Goal: Task Accomplishment & Management: Complete application form

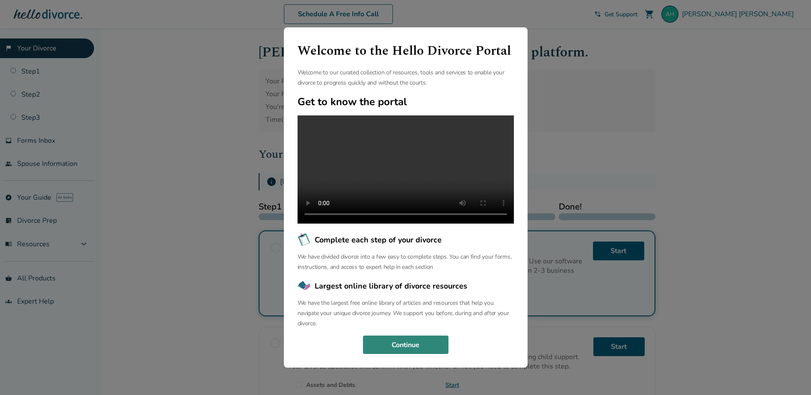
click at [421, 355] on button "Continue" at bounding box center [406, 345] width 86 height 19
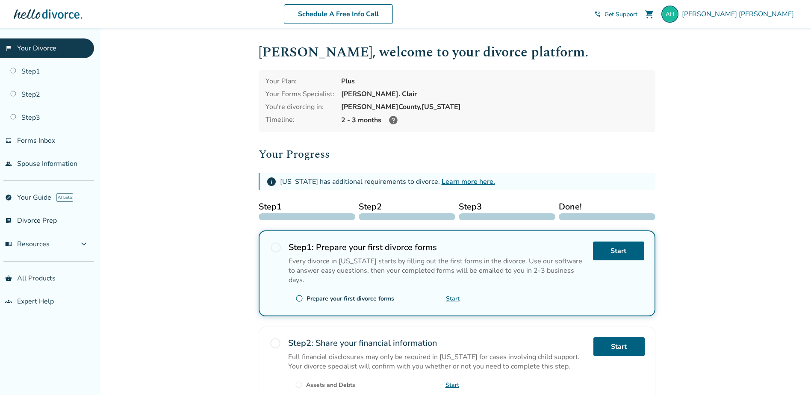
click at [460, 181] on link "Learn more here." at bounding box center [468, 181] width 53 height 9
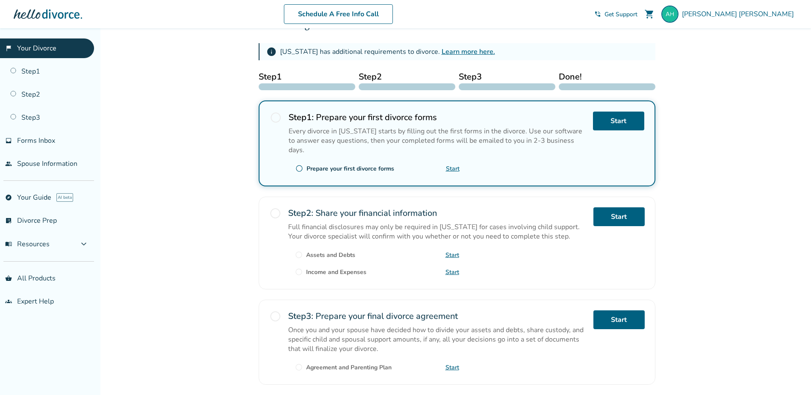
scroll to position [130, 0]
click at [624, 124] on link "Start" at bounding box center [618, 120] width 51 height 19
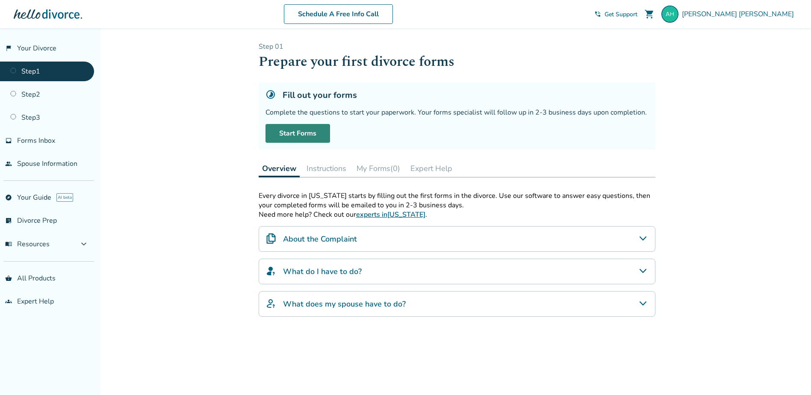
click at [299, 131] on link "Start Forms" at bounding box center [298, 133] width 65 height 19
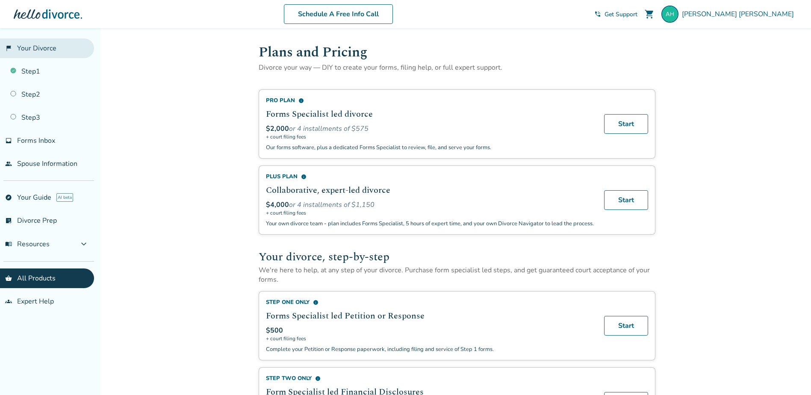
click at [48, 49] on link "flag_2 Your Divorce" at bounding box center [47, 48] width 94 height 20
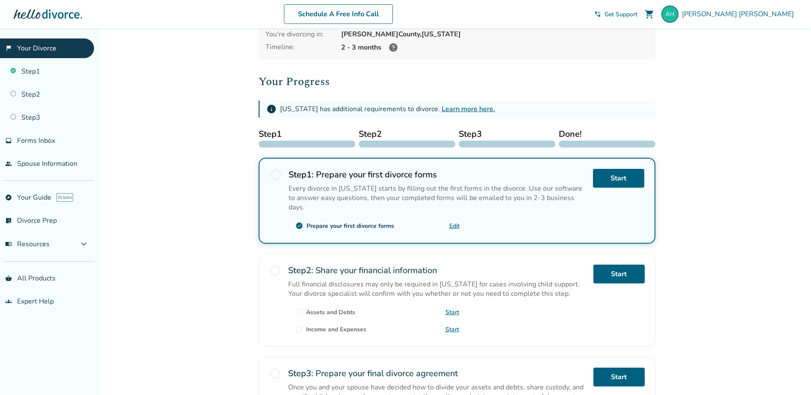
scroll to position [73, 0]
click at [623, 180] on link "Start" at bounding box center [618, 177] width 51 height 19
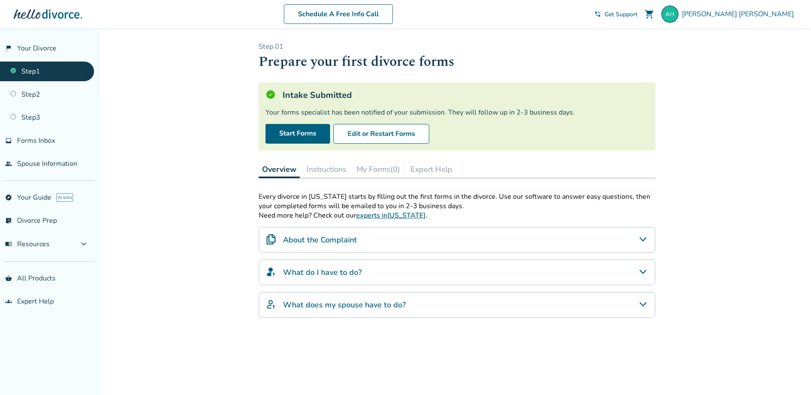
click at [594, 245] on div "About the Complaint" at bounding box center [457, 240] width 397 height 26
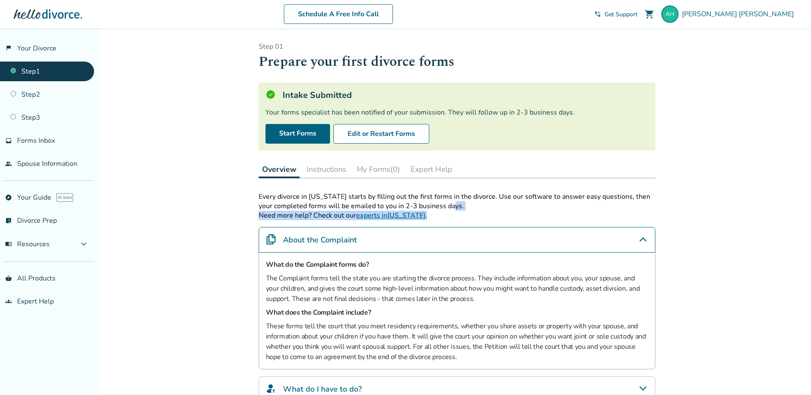
drag, startPoint x: 811, startPoint y: 203, endPoint x: 811, endPoint y: 212, distance: 9.0
click at [811, 212] on div "Added to cart Step 0 1 Prepare your first divorce forms Intake Submitted Your f…" at bounding box center [405, 271] width 811 height 487
click at [730, 234] on div "Added to cart Step 0 1 Prepare your first divorce forms Intake Submitted Your f…" at bounding box center [405, 271] width 811 height 487
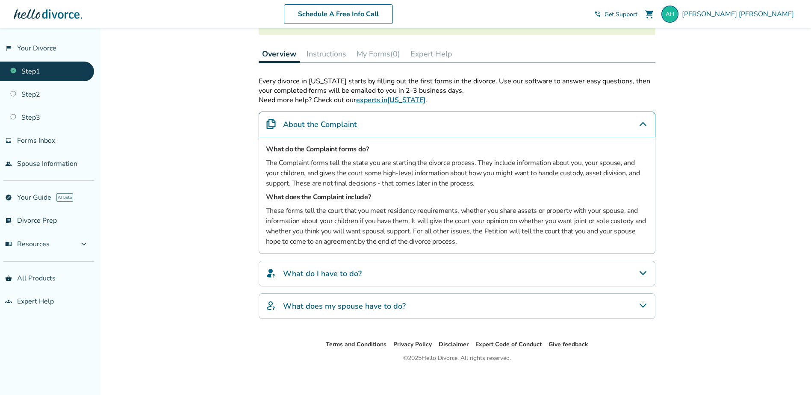
scroll to position [120, 0]
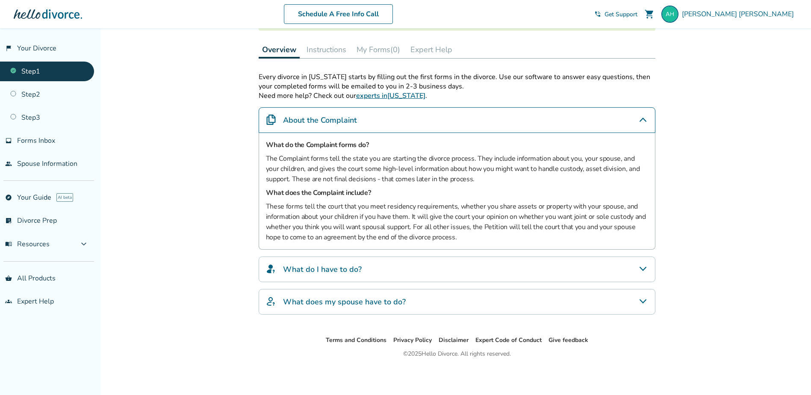
click at [472, 266] on div "What do I have to do?" at bounding box center [457, 270] width 397 height 26
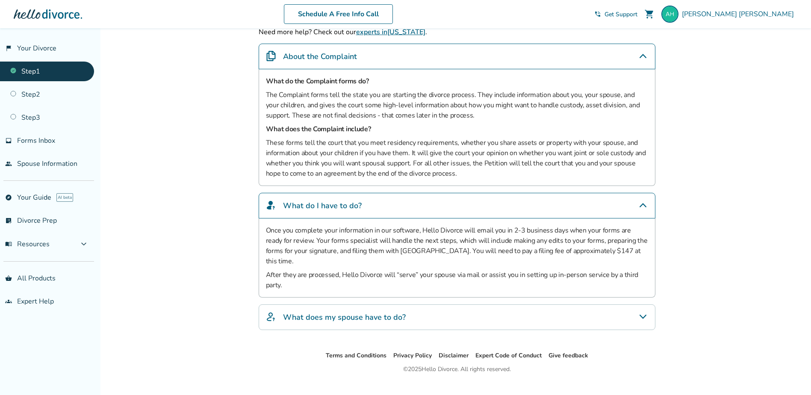
scroll to position [189, 0]
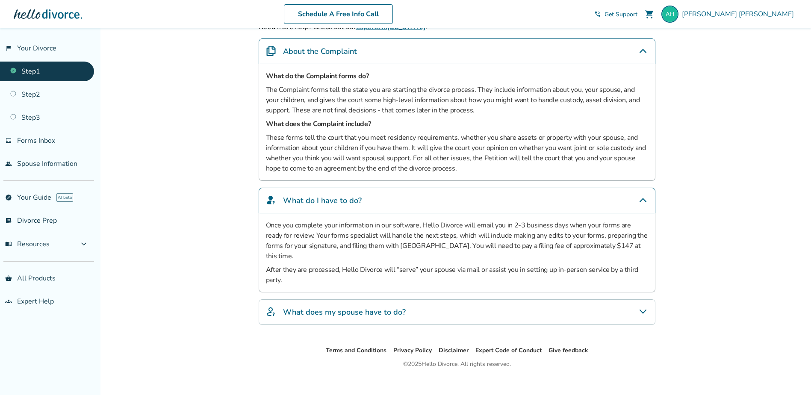
click at [412, 299] on div "What does my spouse have to do?" at bounding box center [457, 312] width 397 height 26
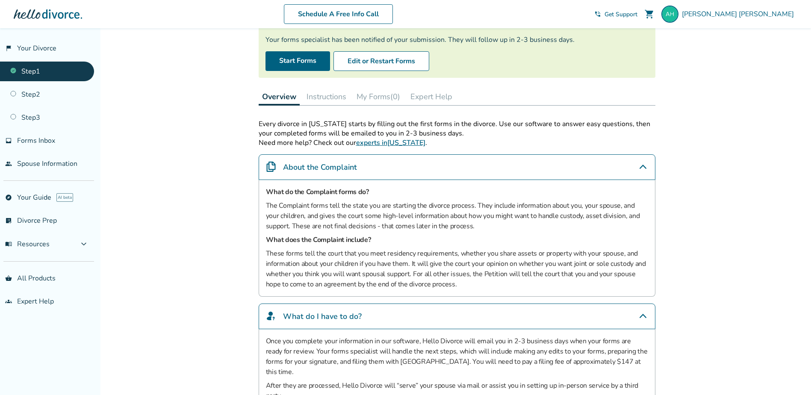
scroll to position [0, 0]
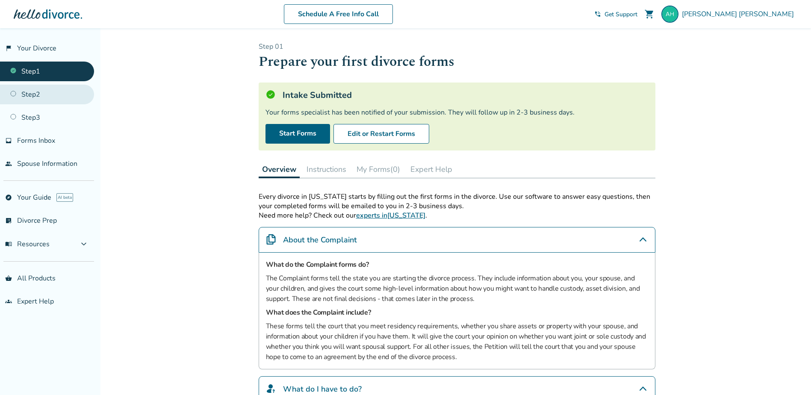
click at [53, 95] on link "Step 2" at bounding box center [47, 95] width 94 height 20
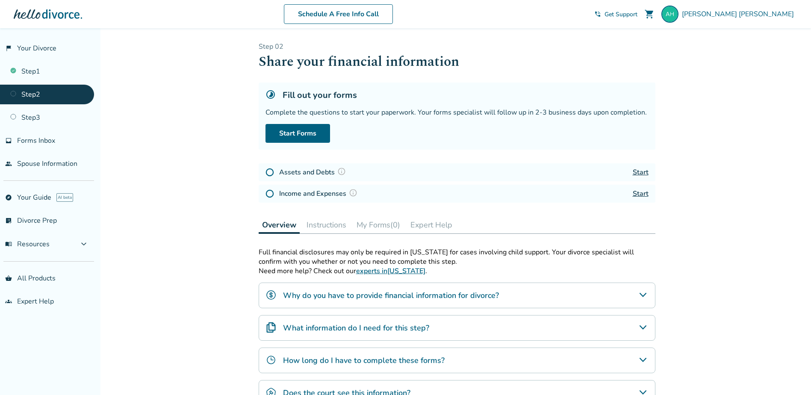
click at [435, 296] on h4 "Why do you have to provide financial information for divorce?" at bounding box center [391, 295] width 216 height 11
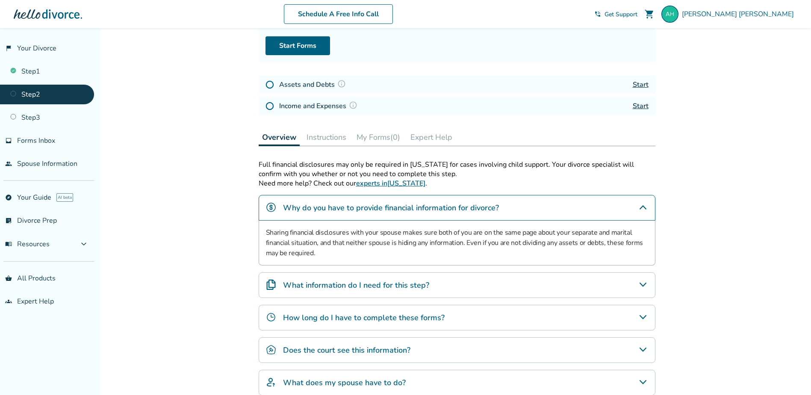
scroll to position [168, 0]
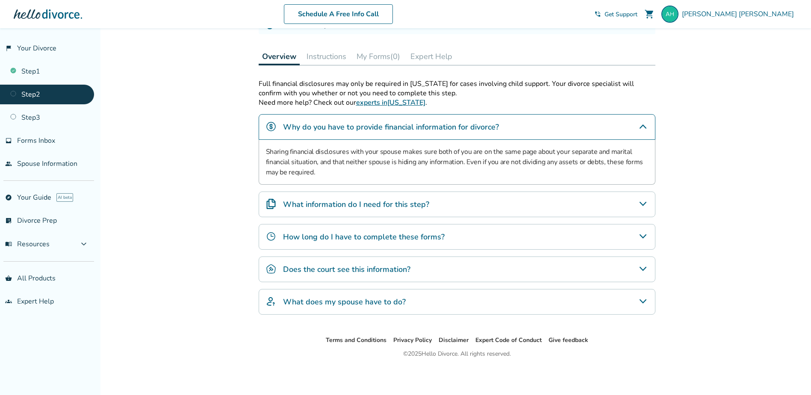
click at [396, 198] on div "What information do I need for this step?" at bounding box center [457, 205] width 397 height 26
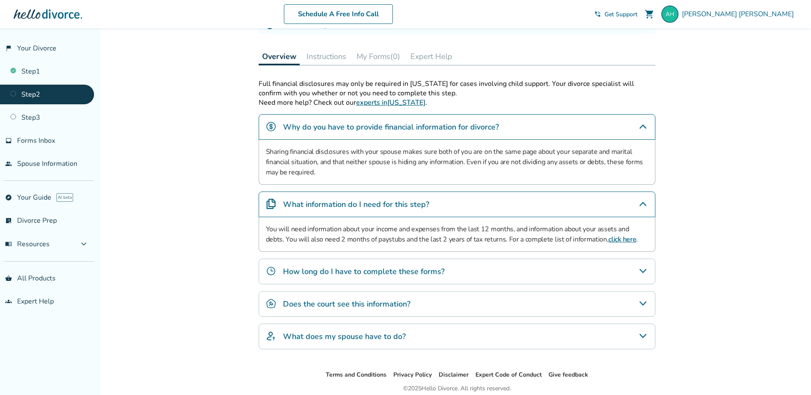
click at [405, 271] on h4 "How long do I have to complete these forms?" at bounding box center [364, 271] width 162 height 11
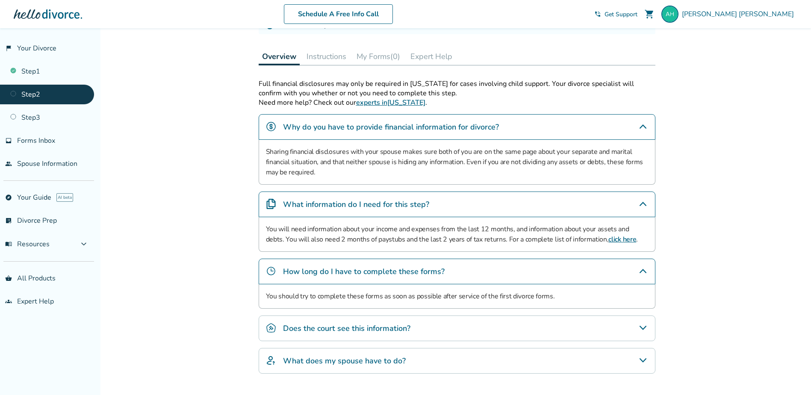
click at [413, 324] on div "Does the court see this information?" at bounding box center [457, 329] width 397 height 26
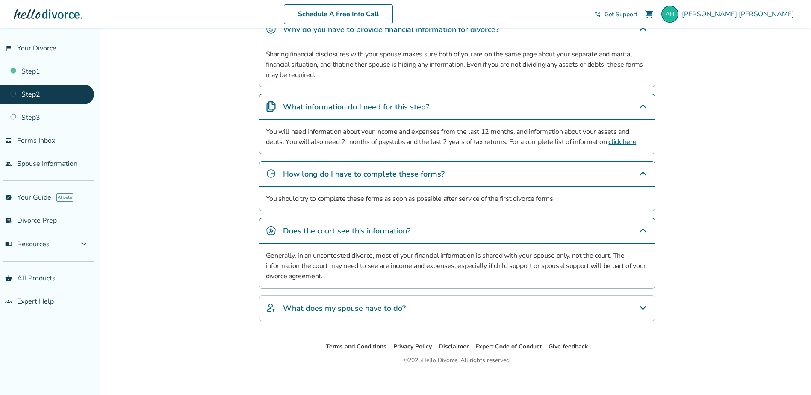
scroll to position [272, 0]
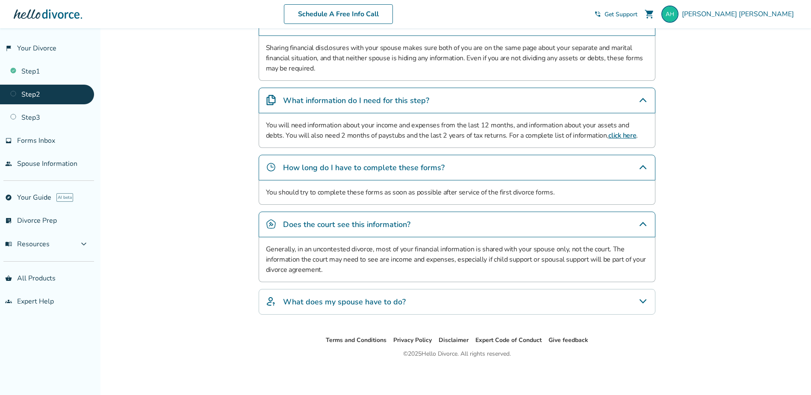
click at [358, 299] on h4 "What does my spouse have to do?" at bounding box center [344, 301] width 123 height 11
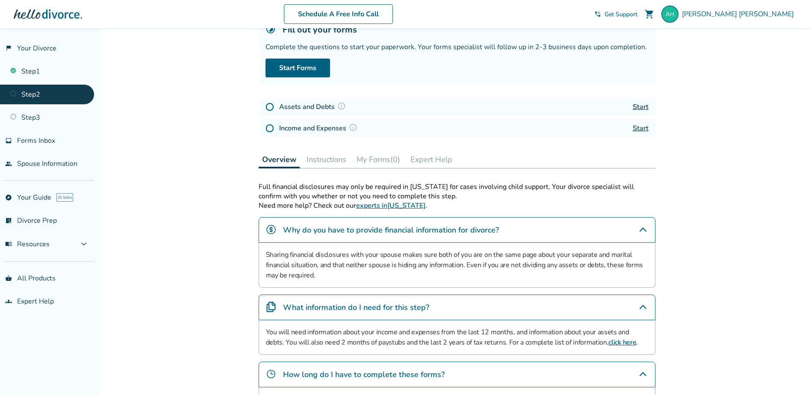
scroll to position [0, 0]
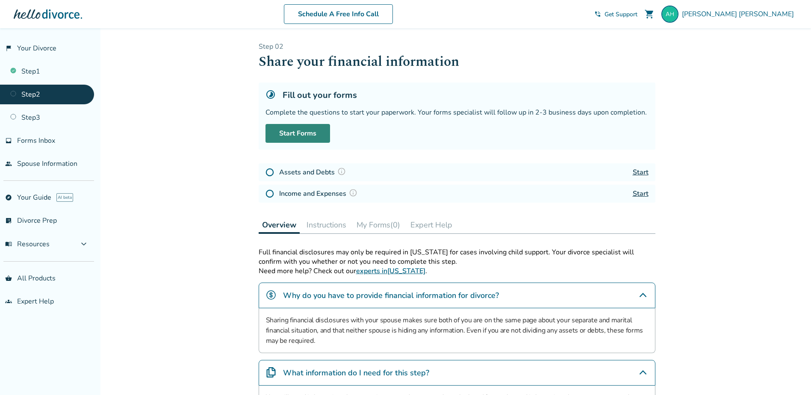
click at [310, 136] on link "Start Forms" at bounding box center [298, 133] width 65 height 19
